Goal: Information Seeking & Learning: Understand process/instructions

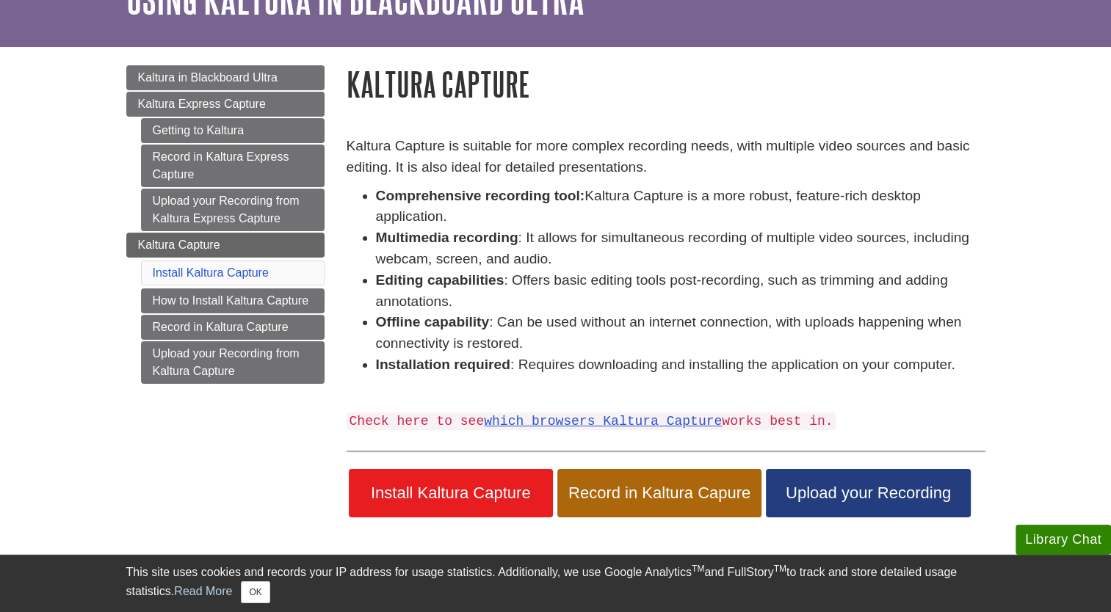
scroll to position [95, 0]
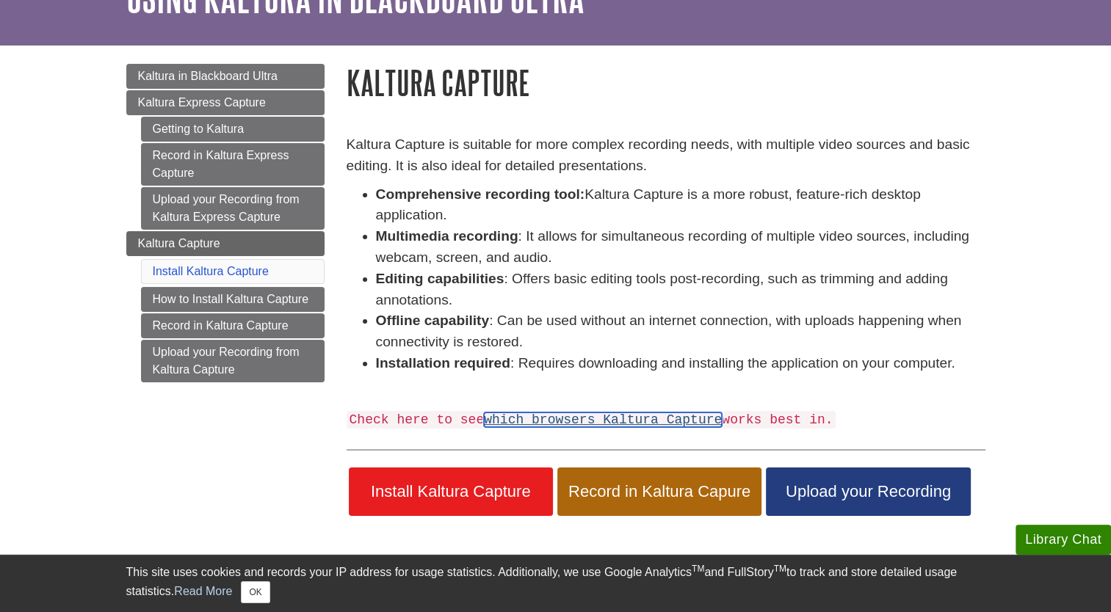
click at [587, 418] on link "which browsers Kaltura Capture" at bounding box center [603, 420] width 238 height 15
click at [262, 595] on button "OK" at bounding box center [255, 592] width 29 height 22
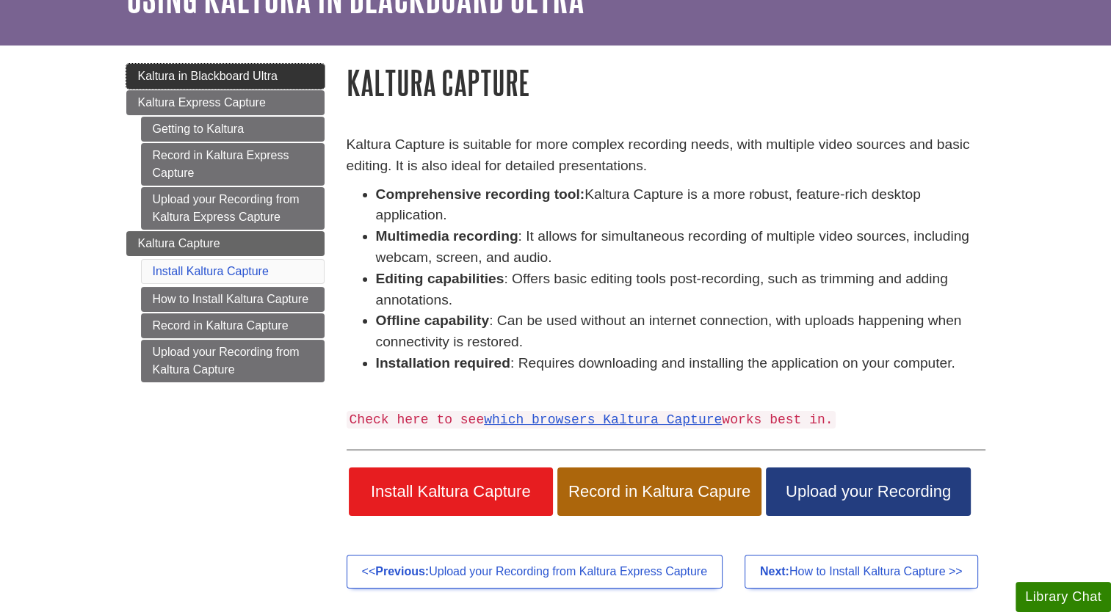
click at [294, 73] on link "Kaltura in Blackboard Ultra" at bounding box center [225, 76] width 198 height 25
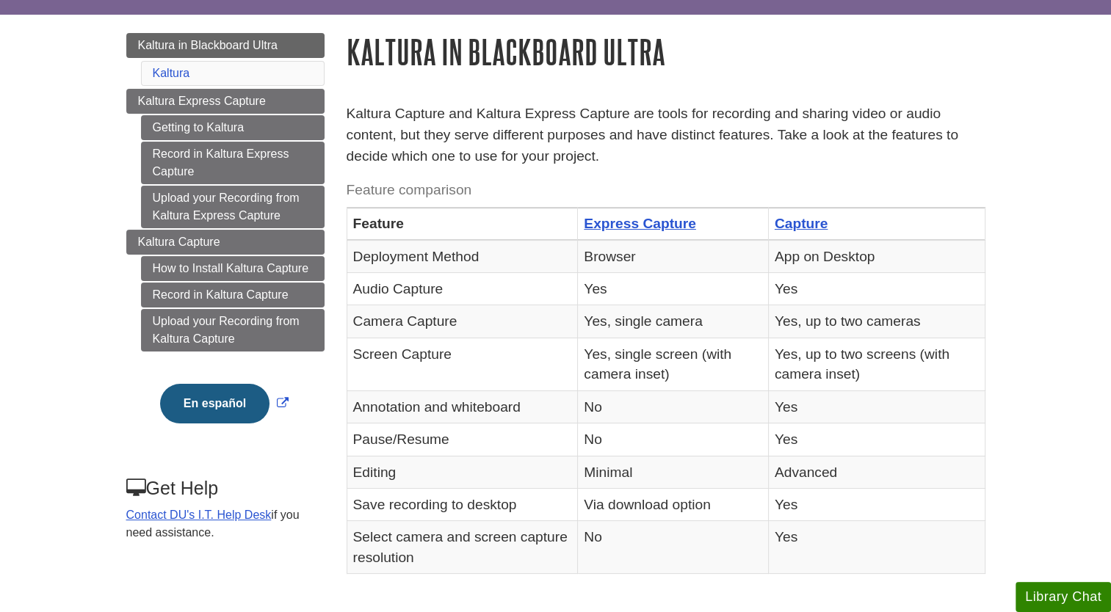
scroll to position [128, 0]
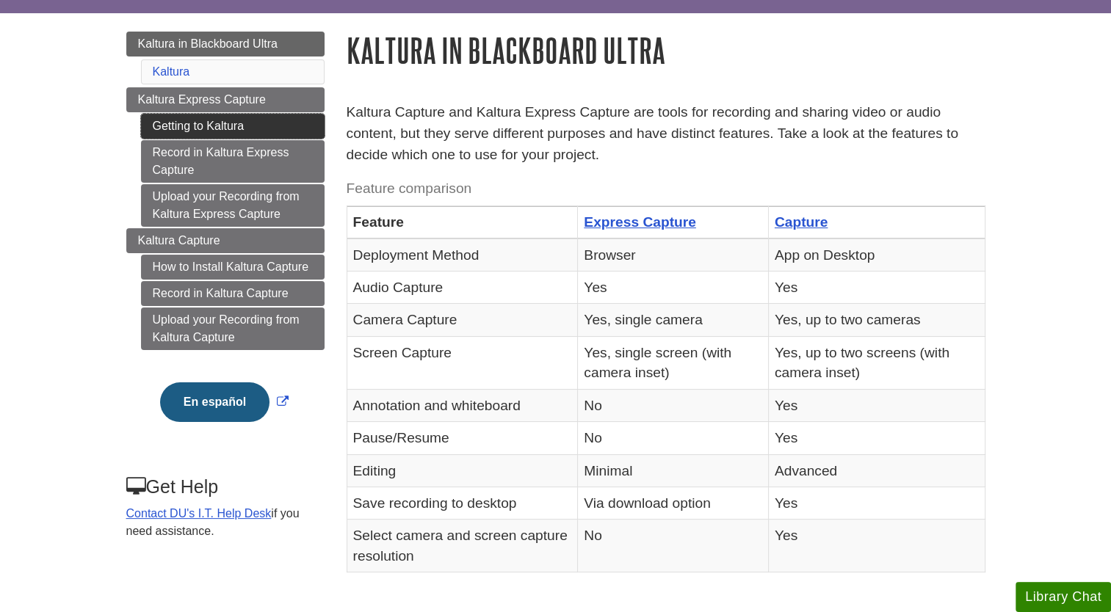
click at [261, 122] on link "Getting to Kaltura" at bounding box center [233, 126] width 184 height 25
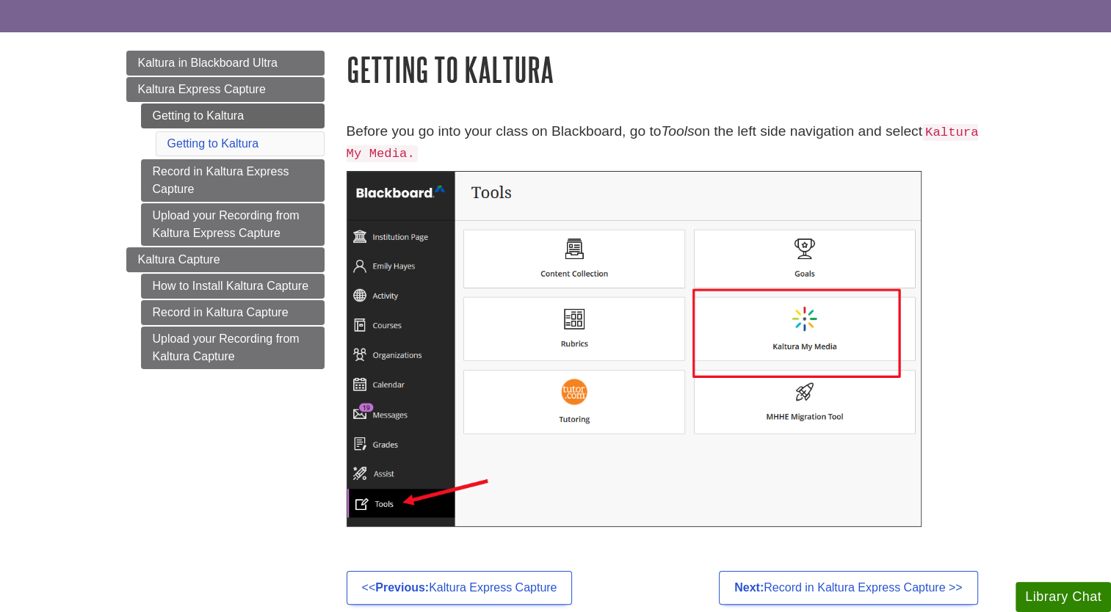
scroll to position [111, 0]
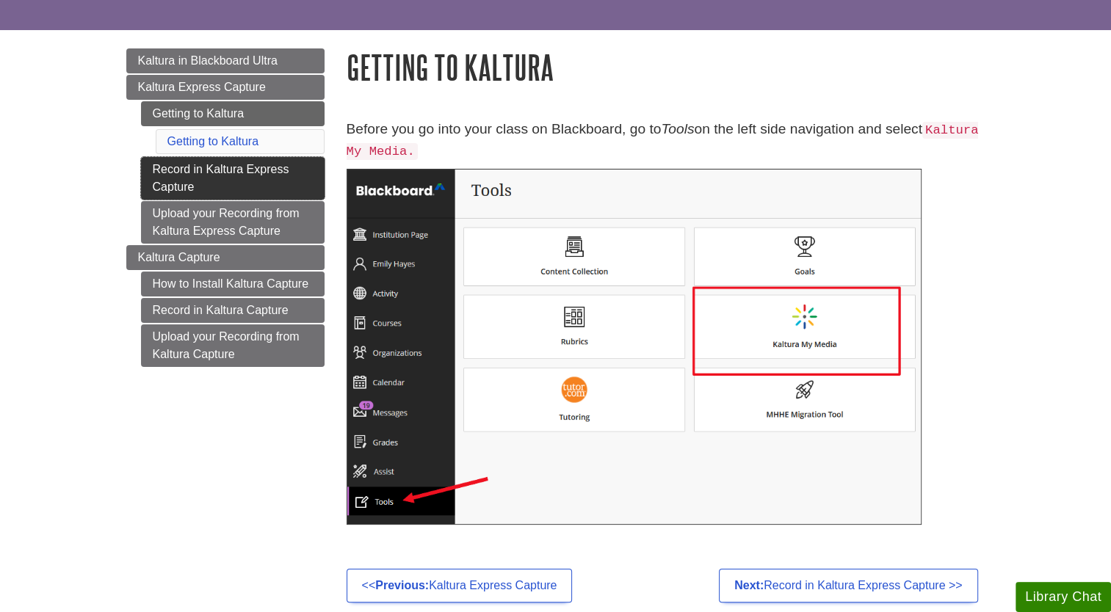
click at [221, 160] on link "Record in Kaltura Express Capture" at bounding box center [233, 178] width 184 height 43
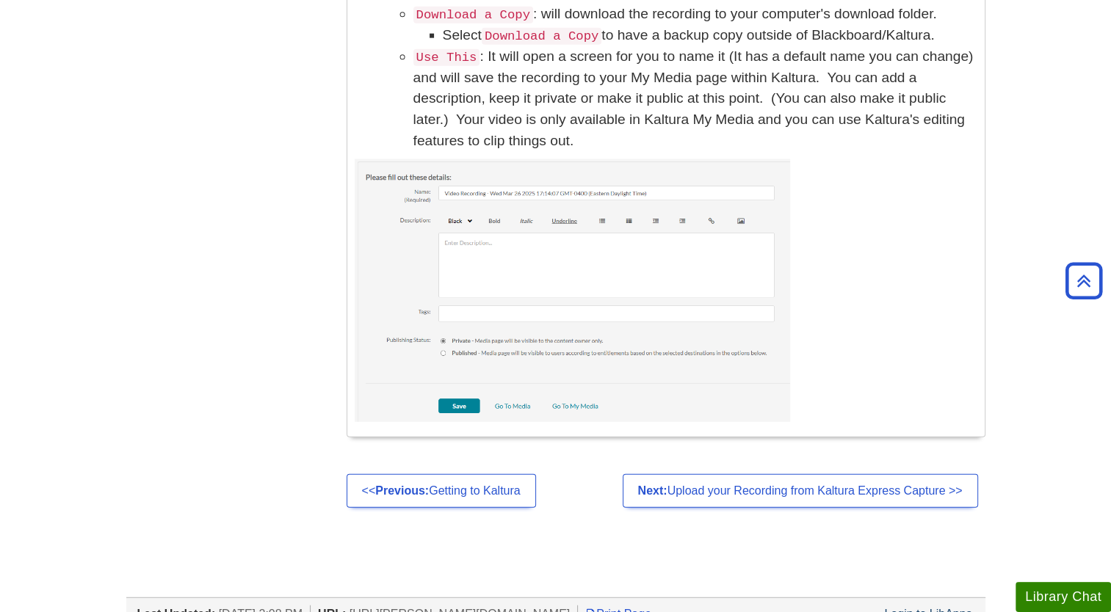
scroll to position [3742, 0]
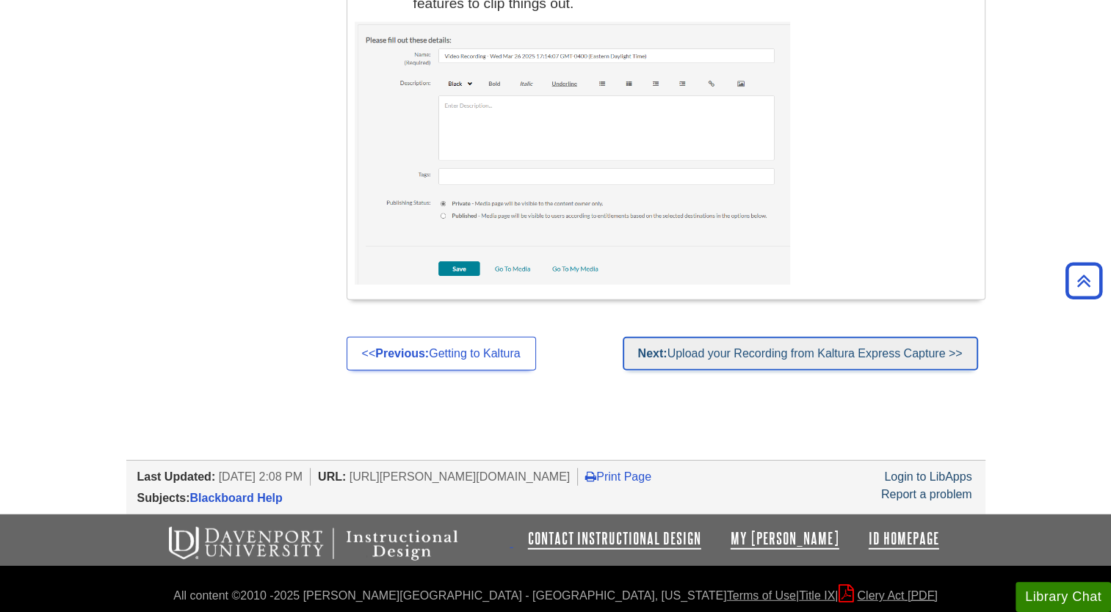
click at [704, 342] on link "Next: Upload your Recording from Kaltura Express Capture >>" at bounding box center [800, 354] width 355 height 34
